Goal: Task Accomplishment & Management: Use online tool/utility

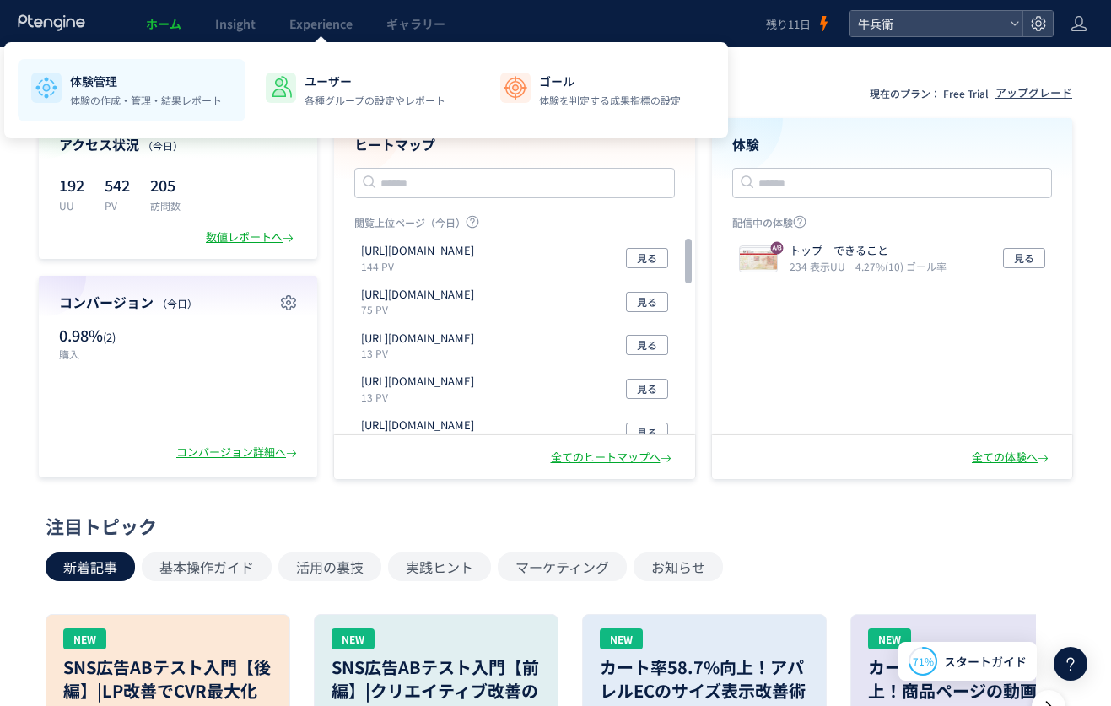
click at [252, 71] on li "体験管理 体験の作成・管理・結果レポート" at bounding box center [366, 90] width 228 height 62
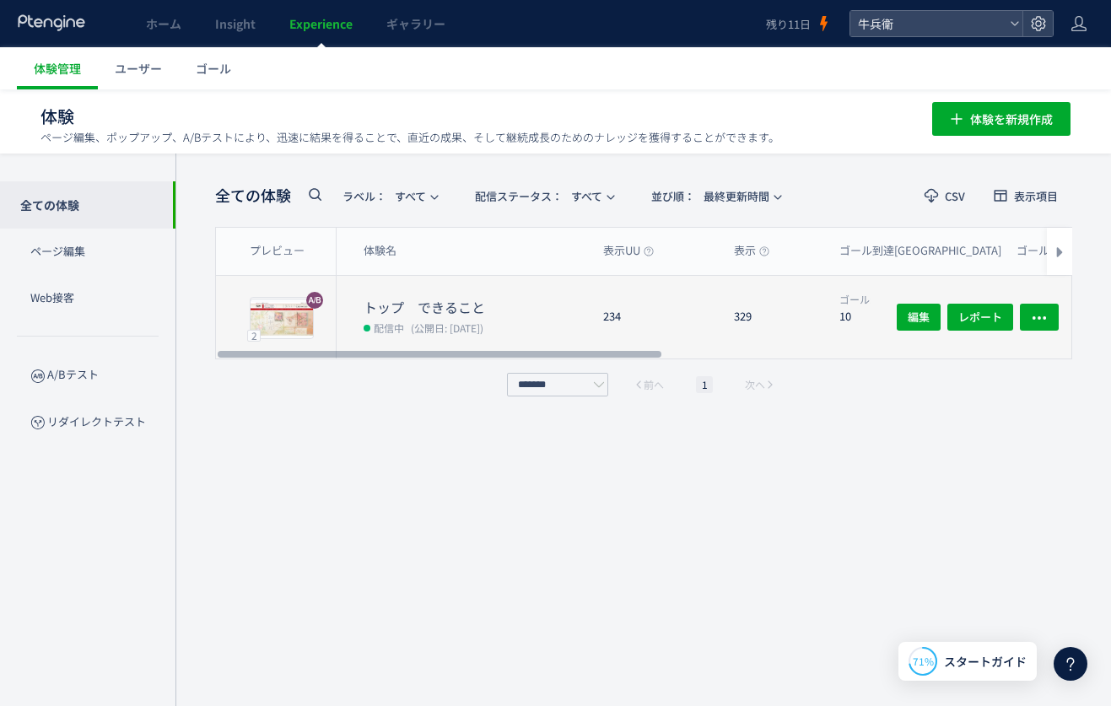
click at [607, 311] on div "234" at bounding box center [655, 317] width 131 height 83
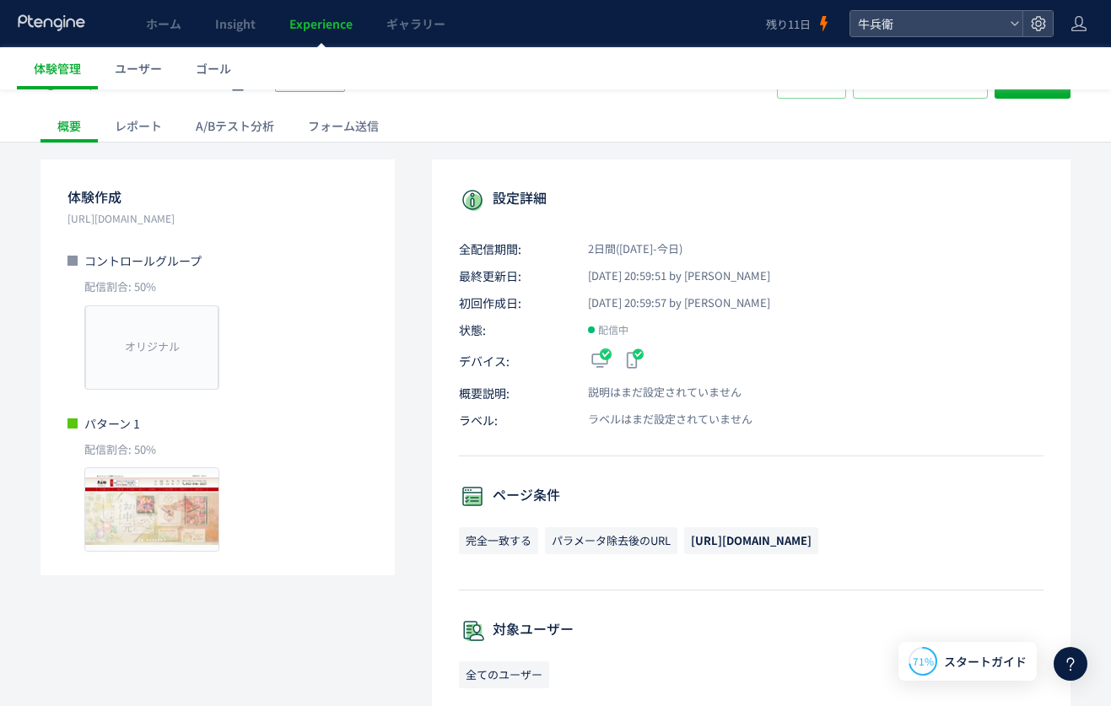
scroll to position [64, 0]
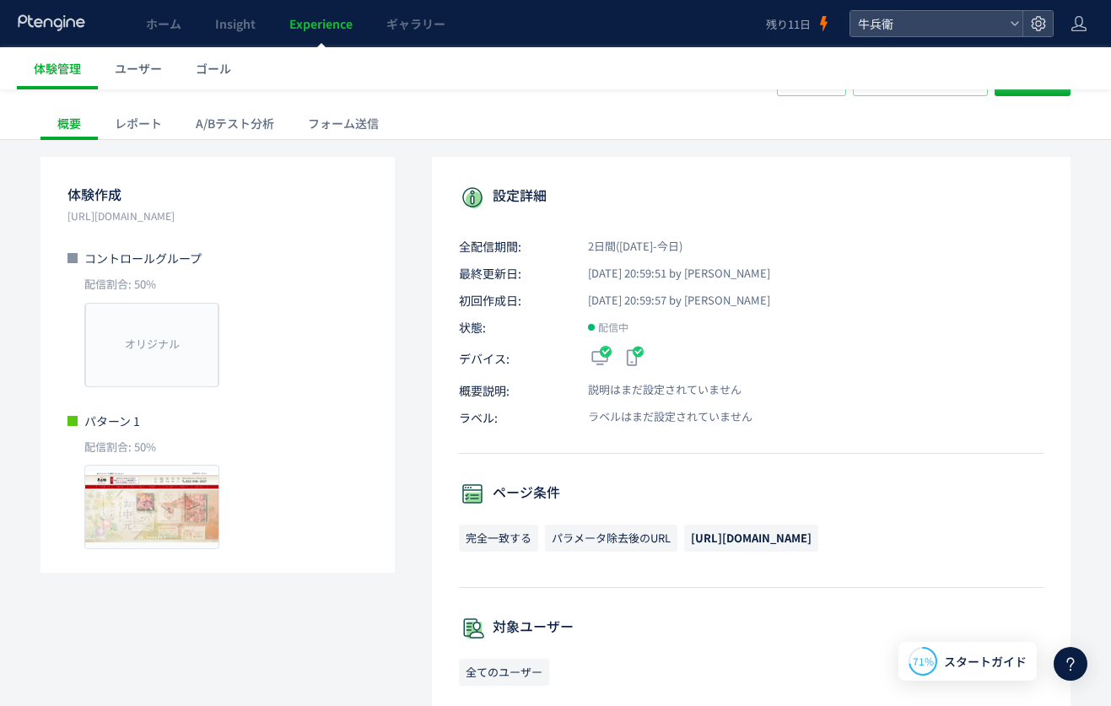
click at [232, 122] on div "A/Bテスト分析" at bounding box center [235, 123] width 112 height 34
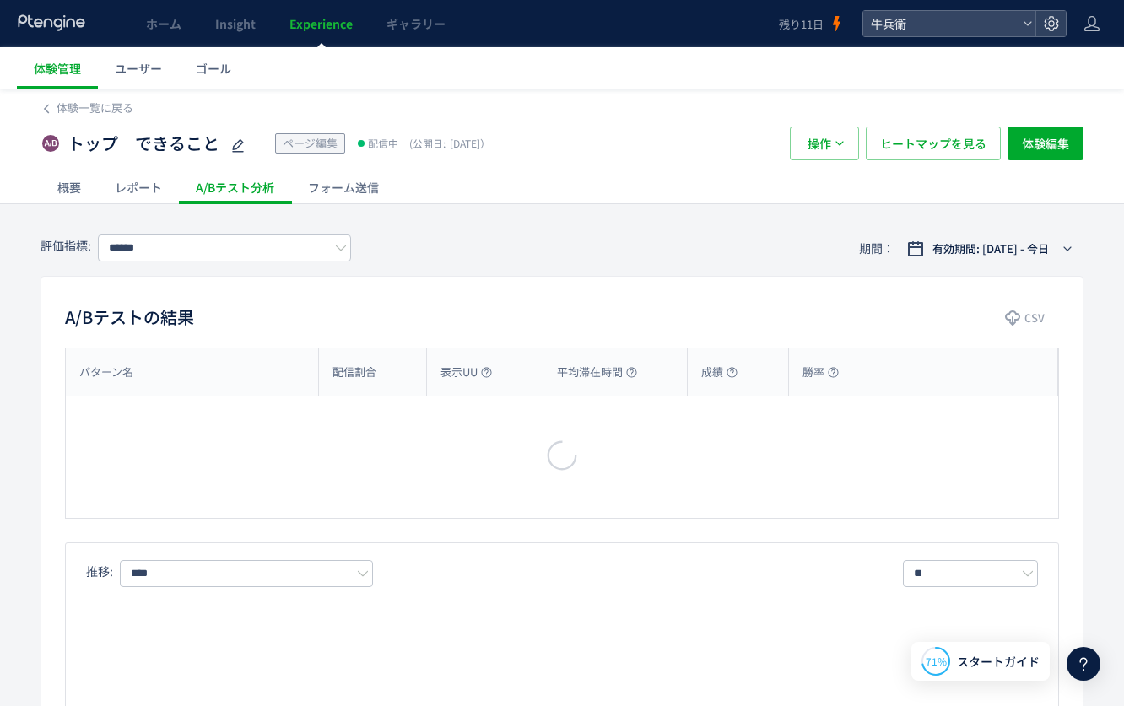
type input "****"
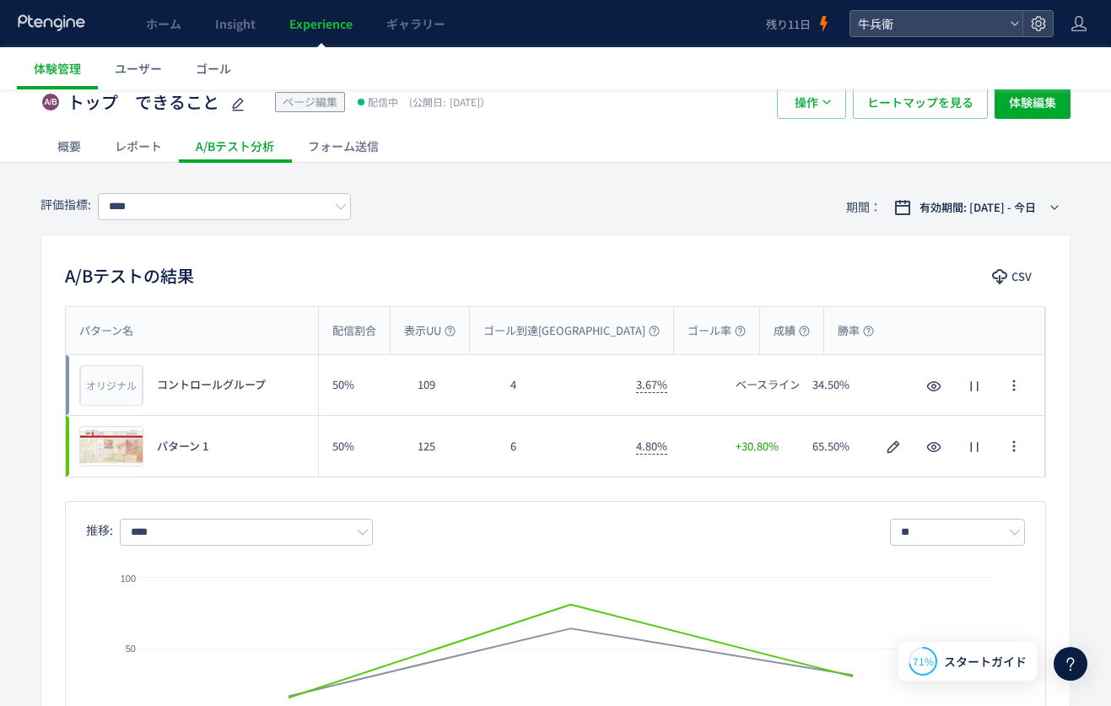
scroll to position [42, 0]
click at [173, 18] on span "ホーム" at bounding box center [163, 23] width 35 height 17
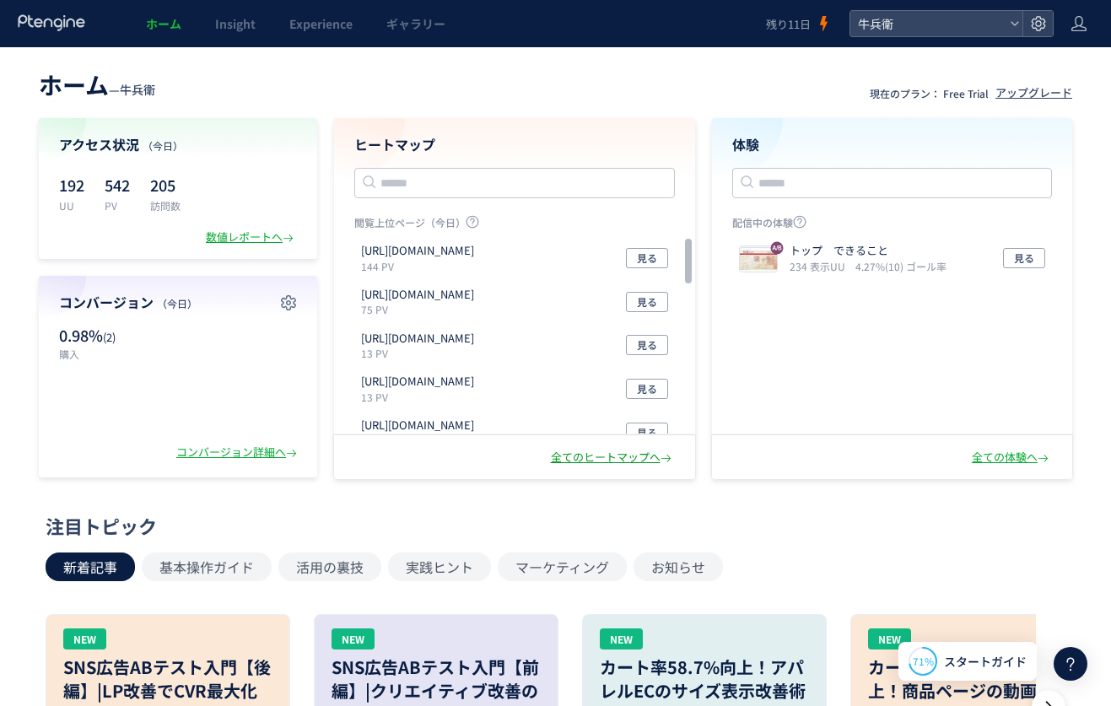
click at [613, 450] on div "全てのヒートマップへ" at bounding box center [613, 458] width 124 height 16
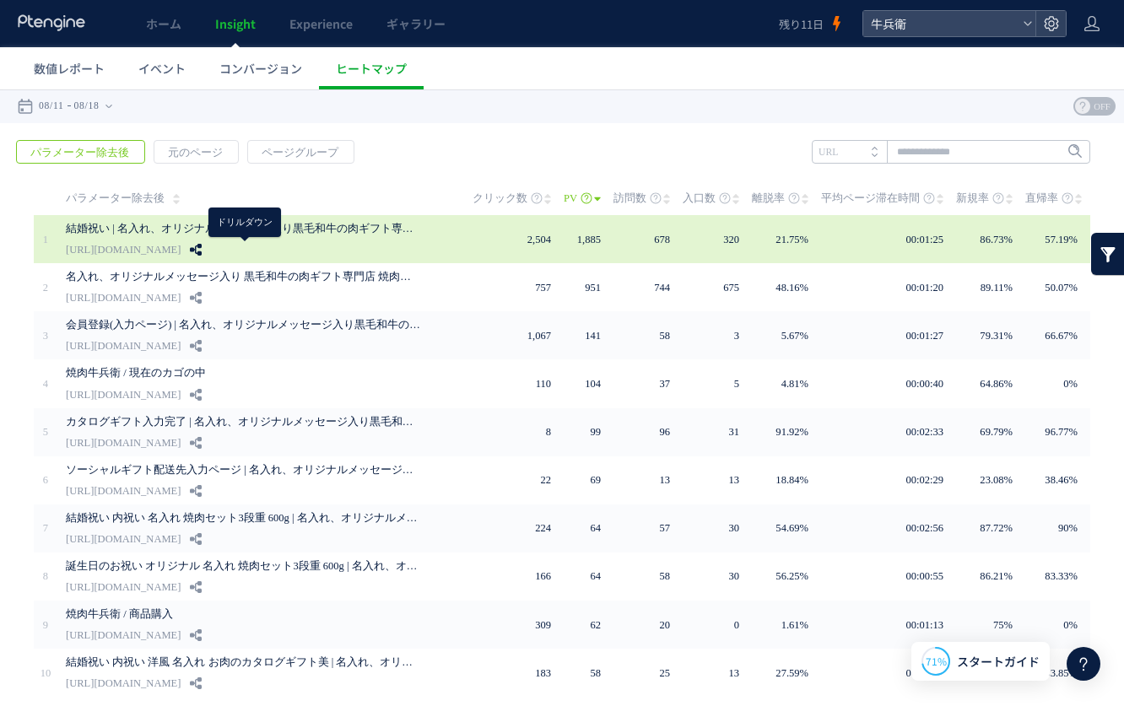
click at [202, 246] on icon at bounding box center [196, 250] width 12 height 12
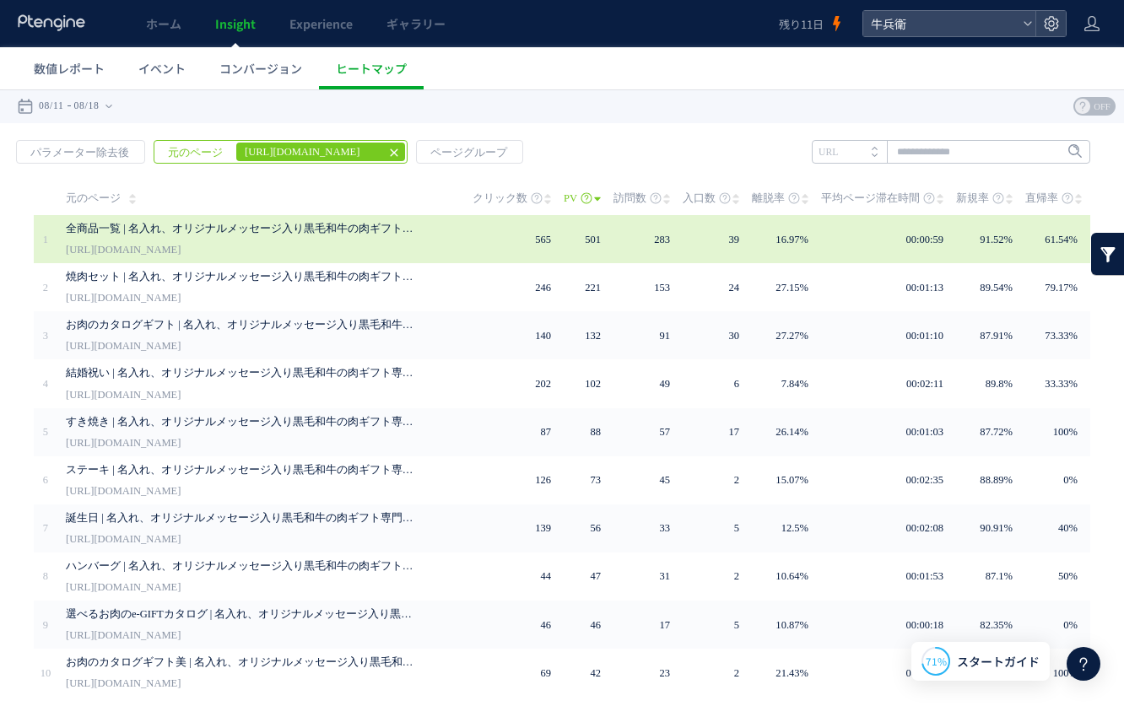
click at [396, 226] on link "全商品一覧 | 名入れ、オリジナルメッセージ入り黒毛和牛の肉ギフト専門店 焼肉牛兵衛" at bounding box center [243, 228] width 354 height 20
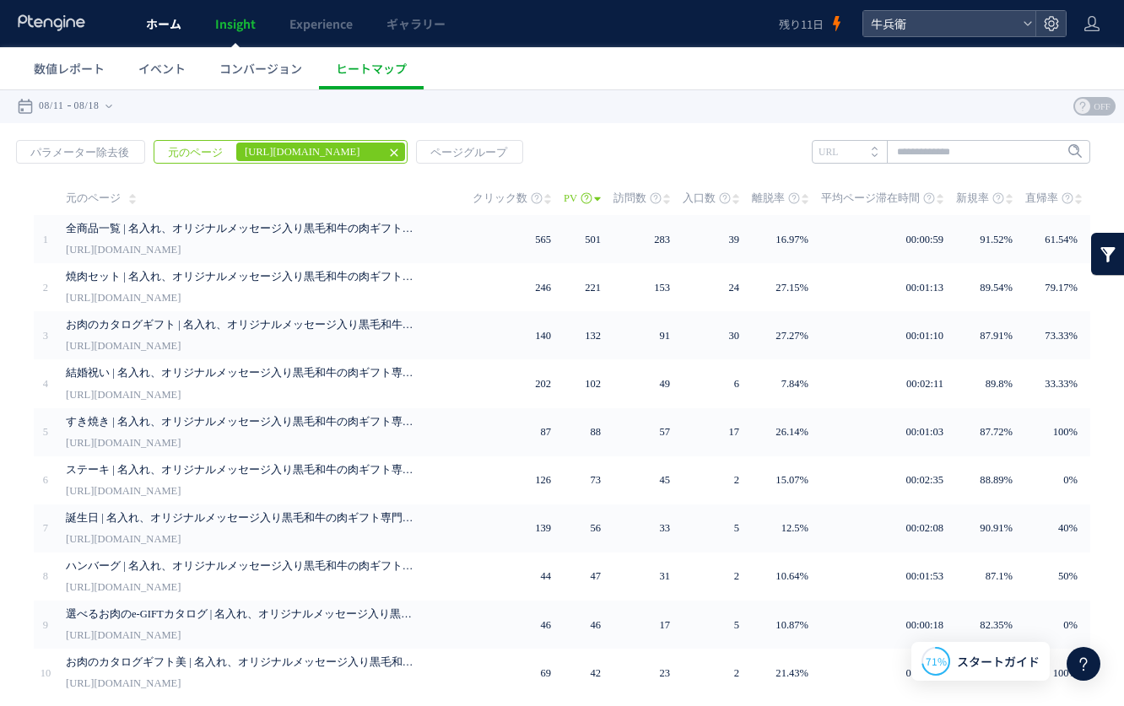
click at [178, 23] on span "ホーム" at bounding box center [163, 23] width 35 height 17
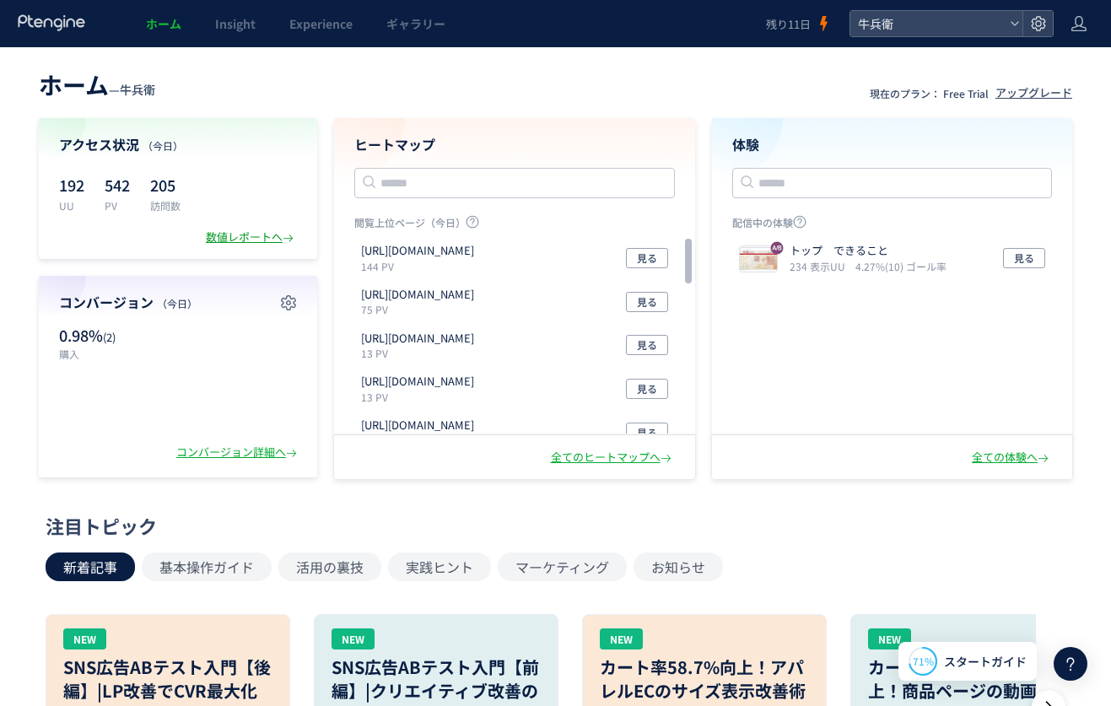
click at [235, 243] on div "数値レポートへ" at bounding box center [251, 237] width 91 height 16
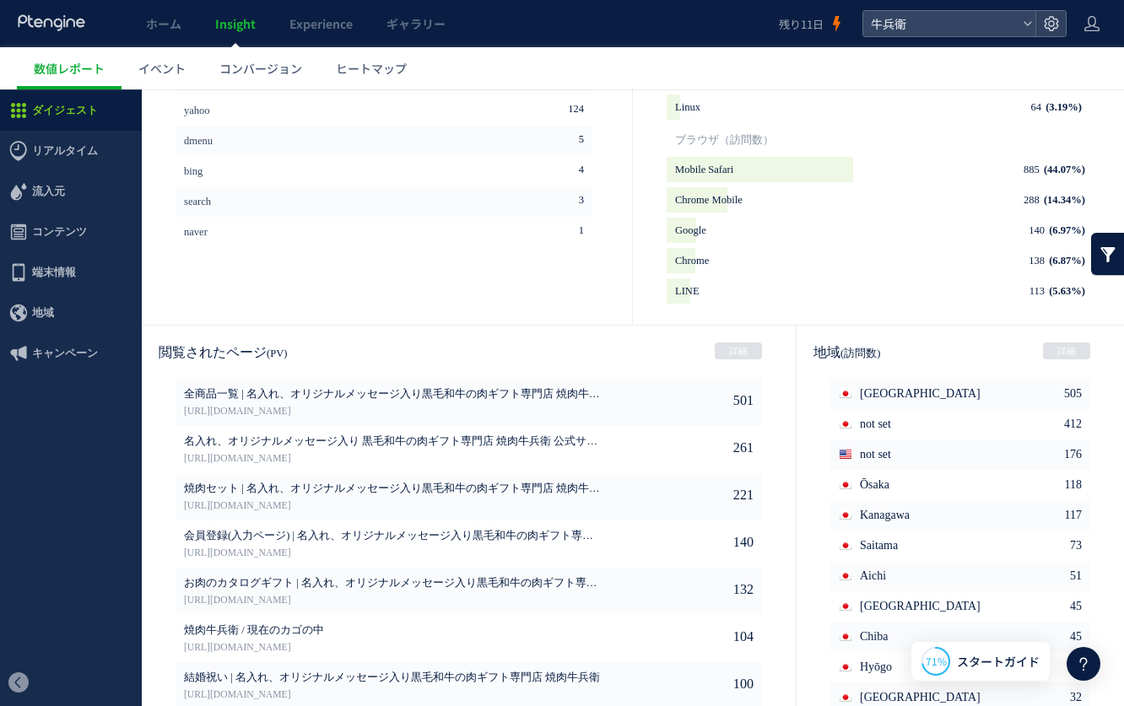
scroll to position [46, 0]
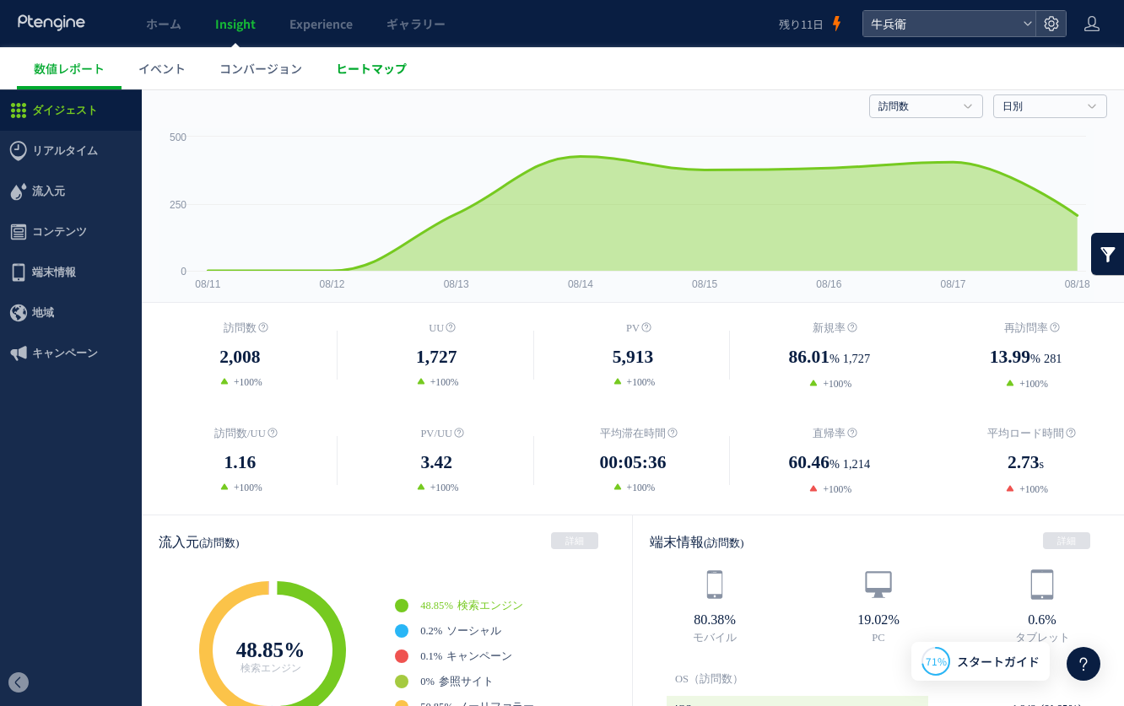
click at [398, 68] on span "ヒートマップ" at bounding box center [371, 68] width 71 height 17
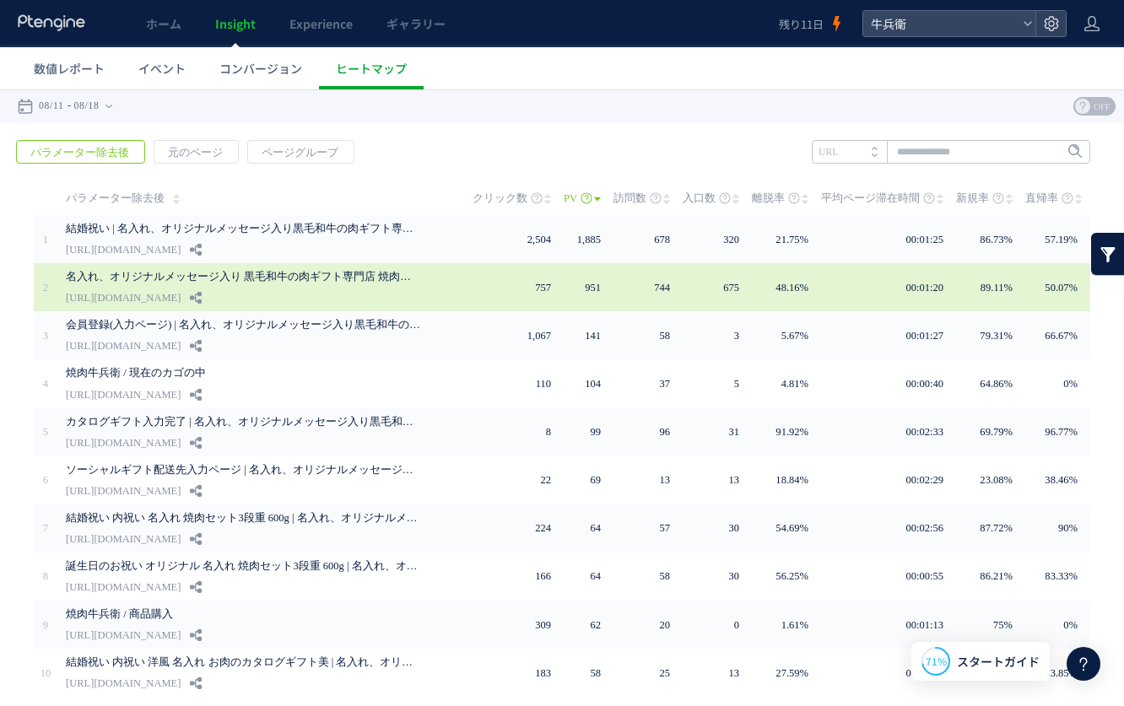
click at [261, 270] on link "名入れ、オリジナルメッセージ入り 黒毛和牛の肉ギフト専門店 焼肉牛兵衛 公式サイト" at bounding box center [243, 277] width 354 height 20
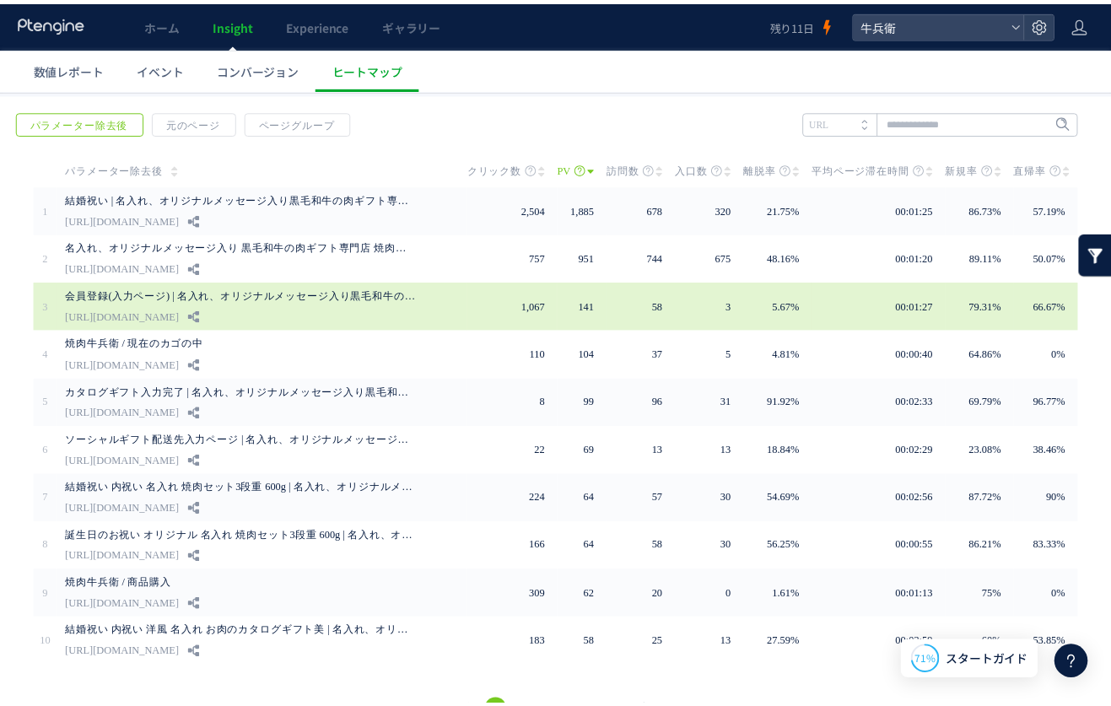
scroll to position [67, 0]
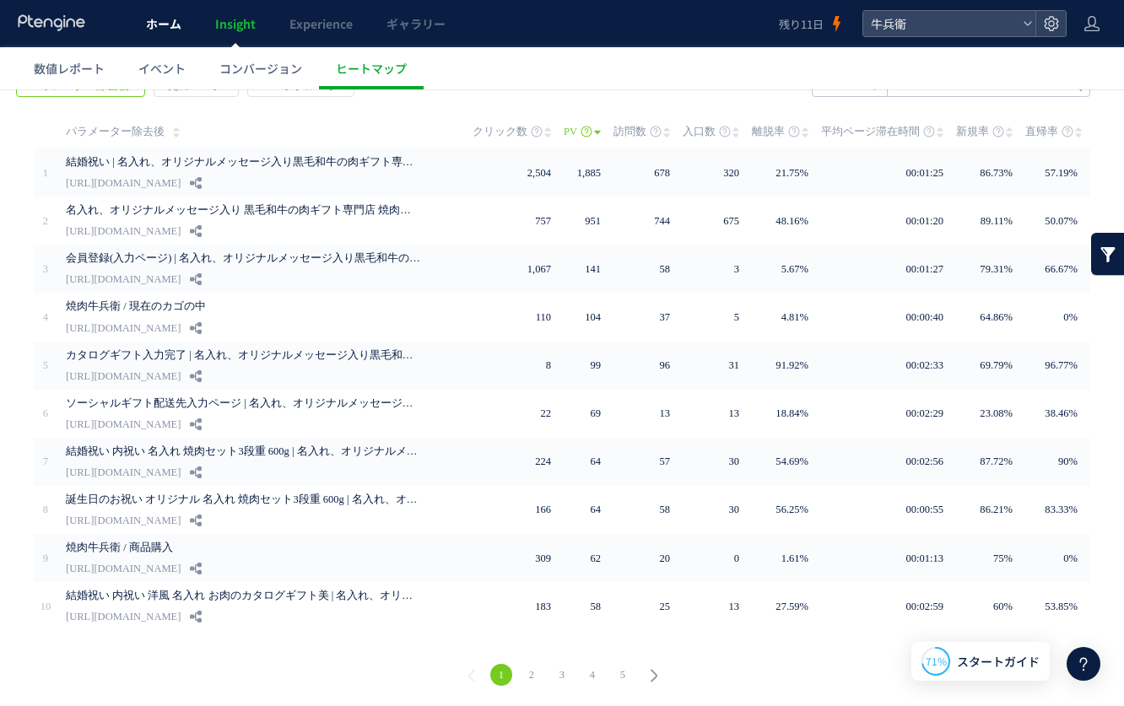
click at [147, 26] on span "ホーム" at bounding box center [163, 23] width 35 height 17
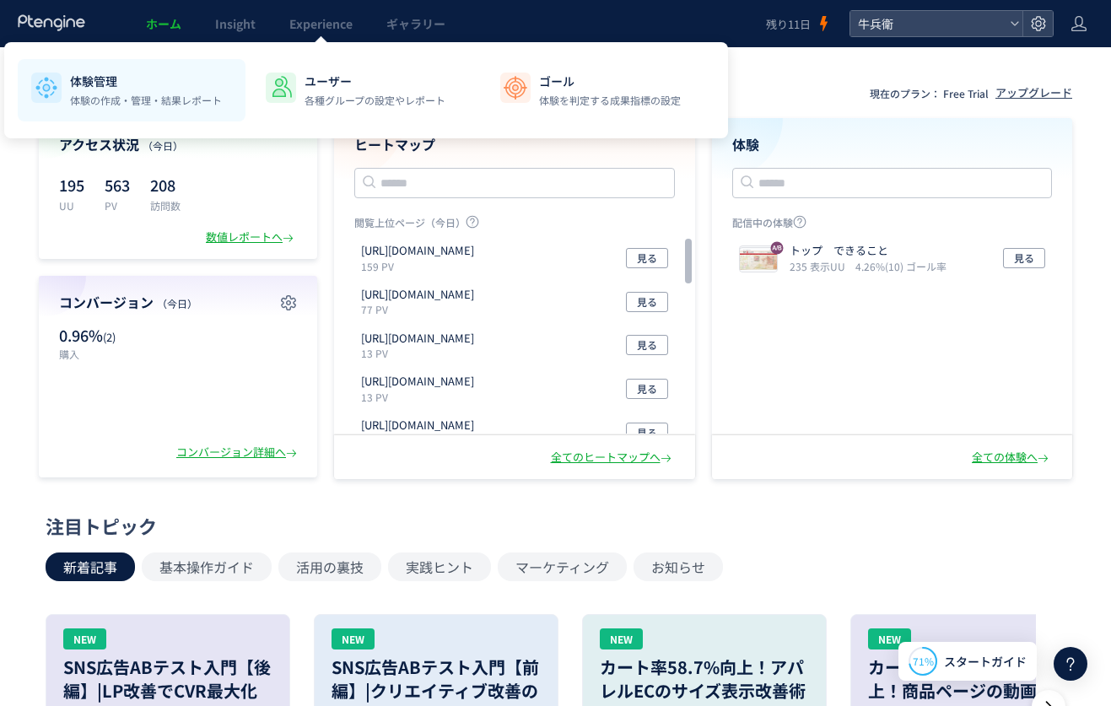
click at [252, 108] on li "体験管理 体験の作成・管理・結果レポート" at bounding box center [366, 90] width 228 height 62
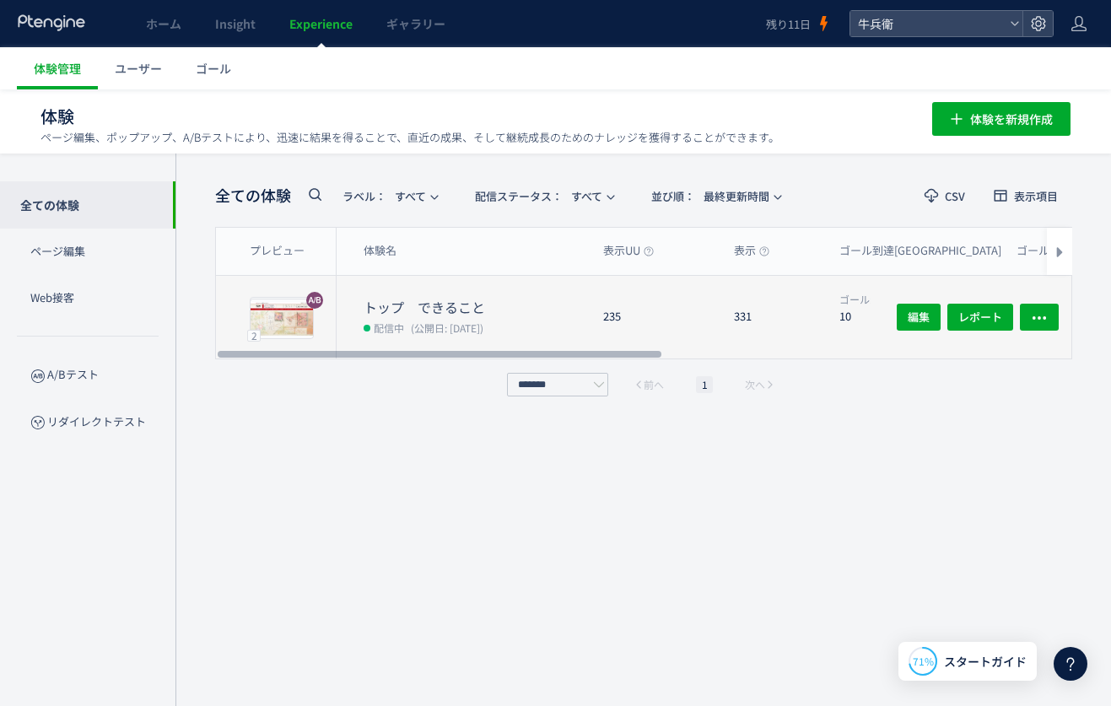
click at [667, 307] on div "235" at bounding box center [655, 317] width 131 height 83
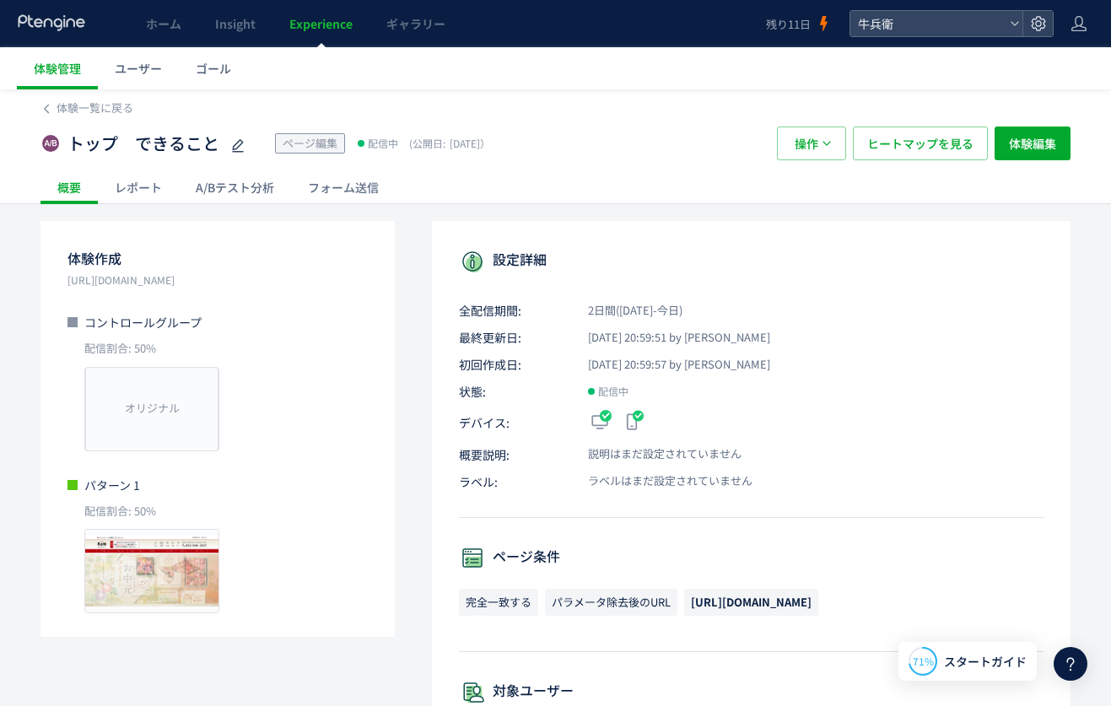
click at [219, 187] on div "A/Bテスト分析" at bounding box center [235, 187] width 112 height 34
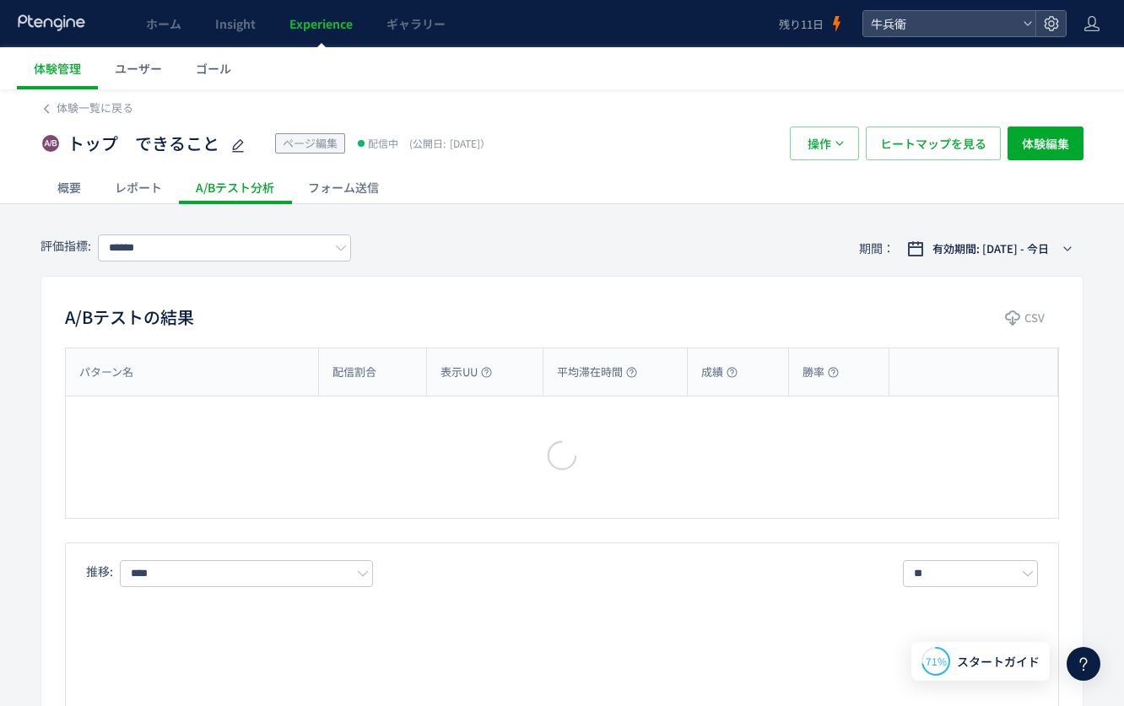
type input "****"
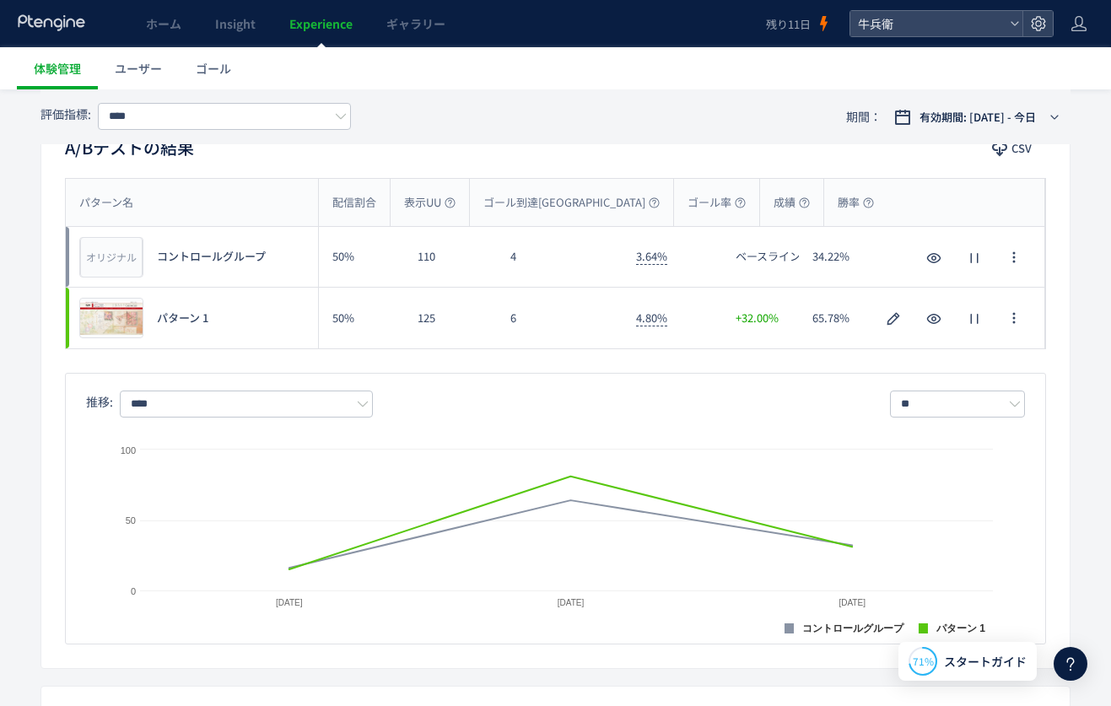
scroll to position [162, 0]
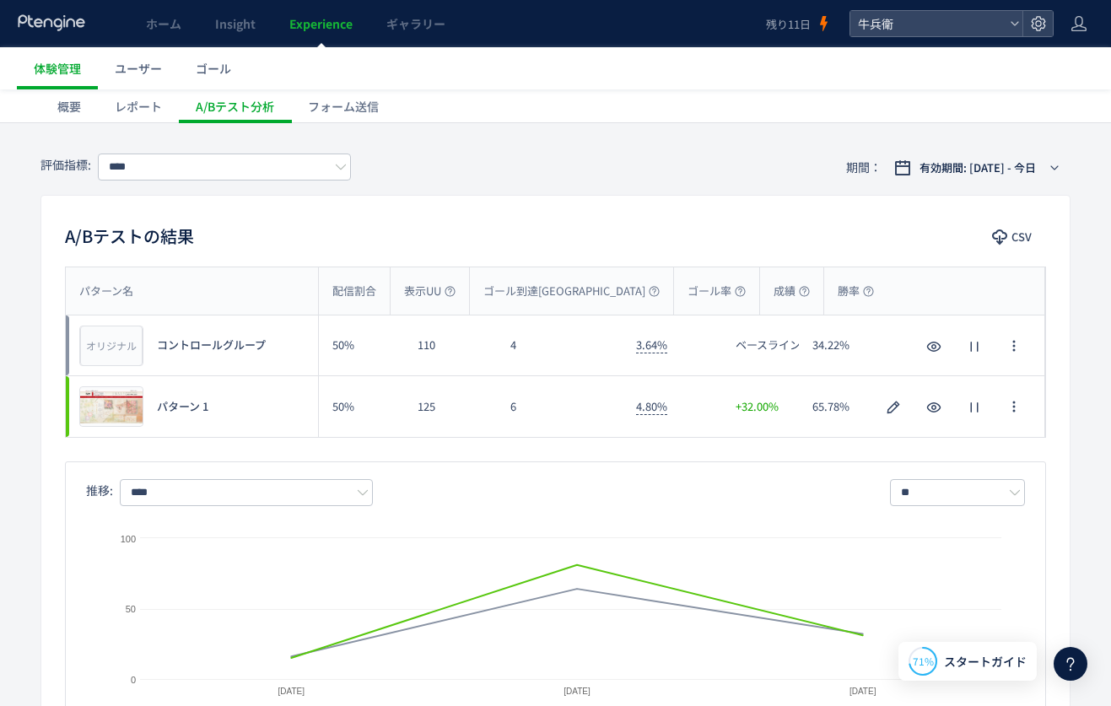
scroll to position [148, 0]
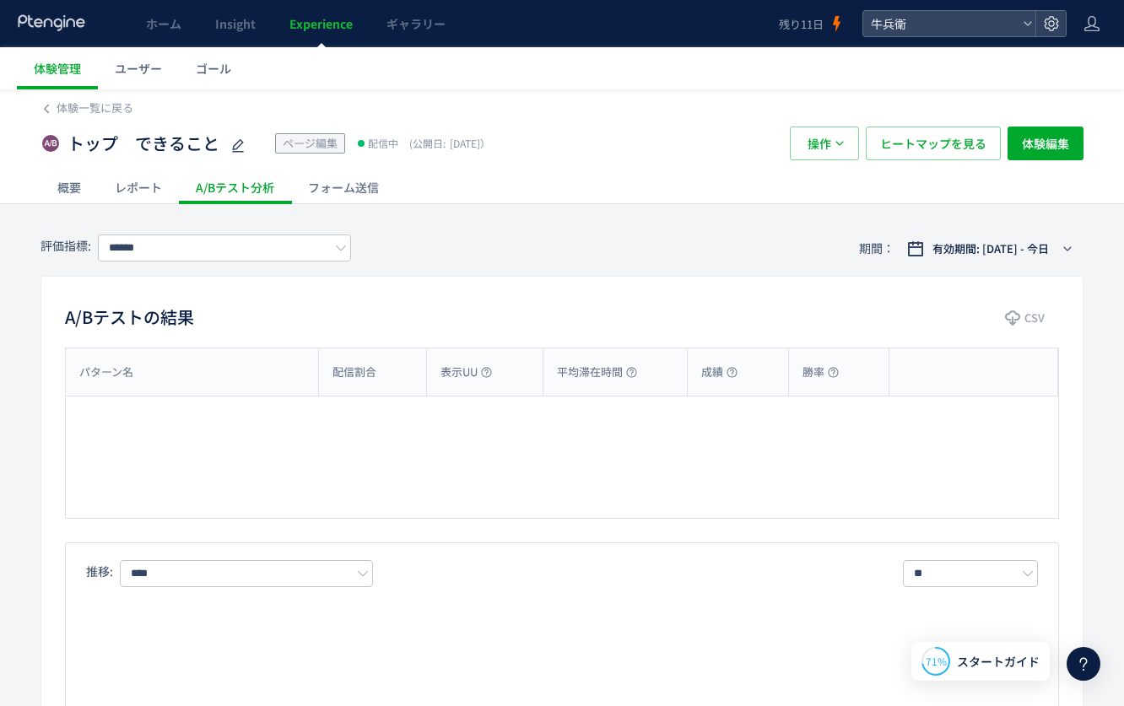
type input "****"
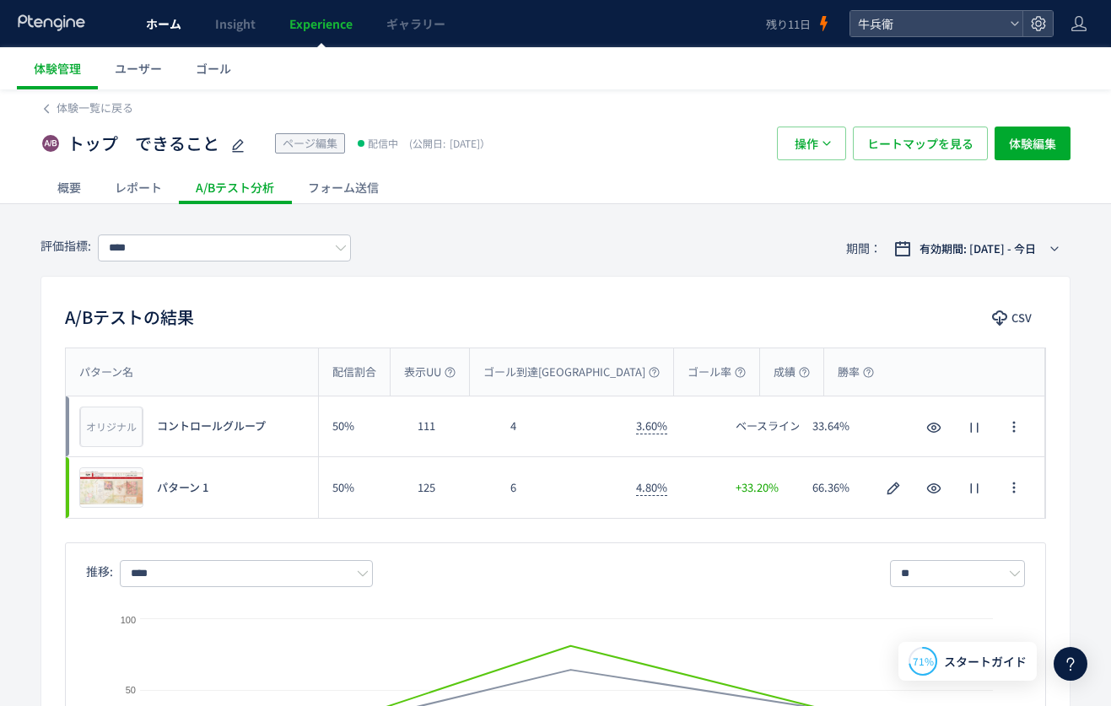
click at [158, 44] on link "ホーム" at bounding box center [163, 23] width 69 height 47
